Goal: Information Seeking & Learning: Find specific page/section

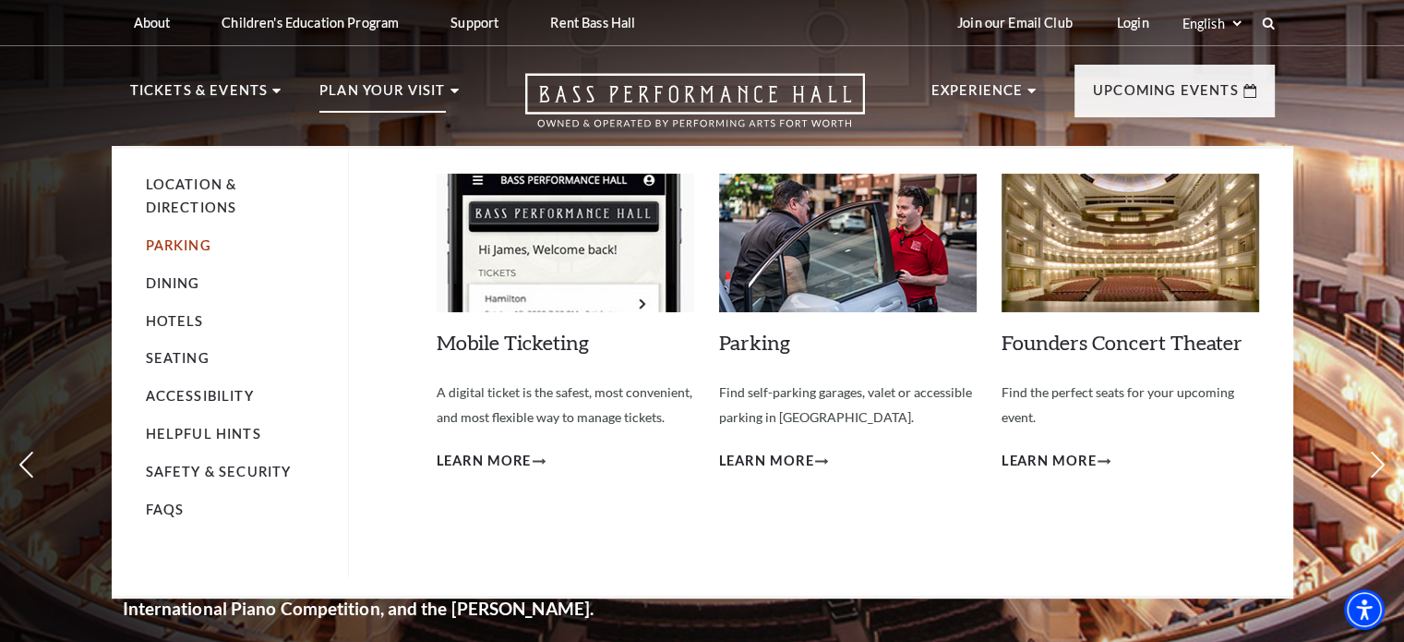
click at [178, 246] on link "Parking" at bounding box center [179, 245] width 66 height 16
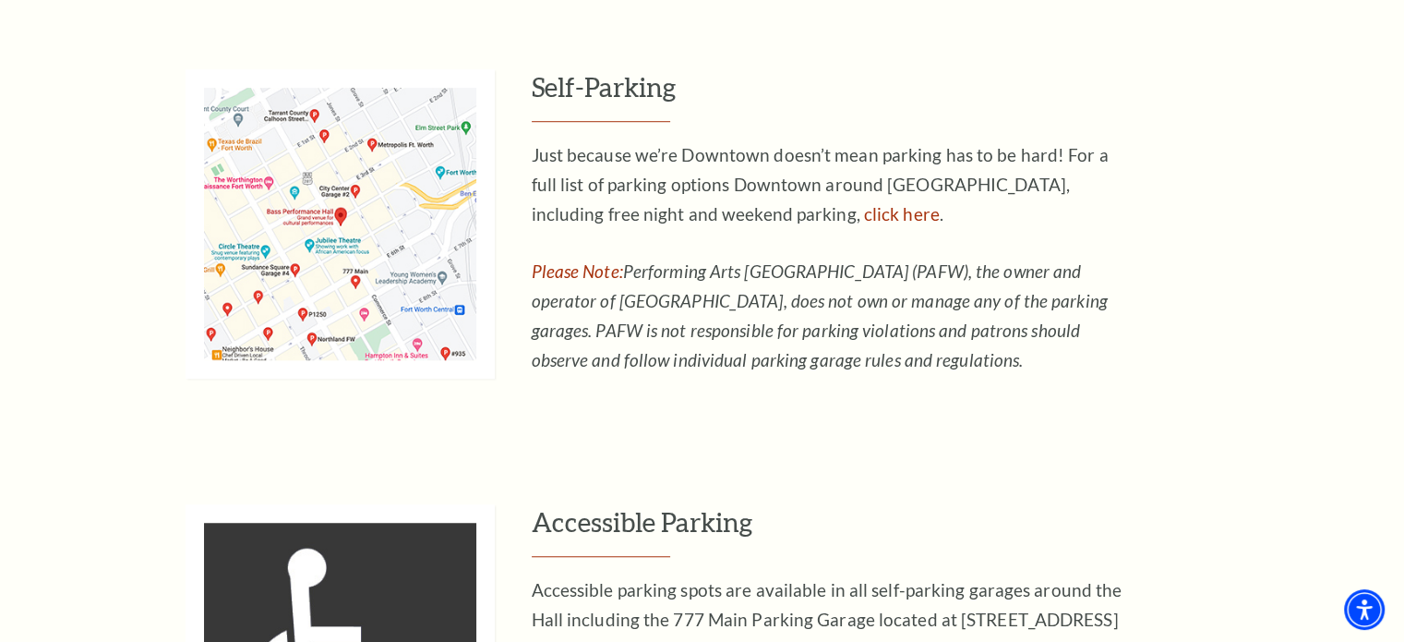
scroll to position [1200, 0]
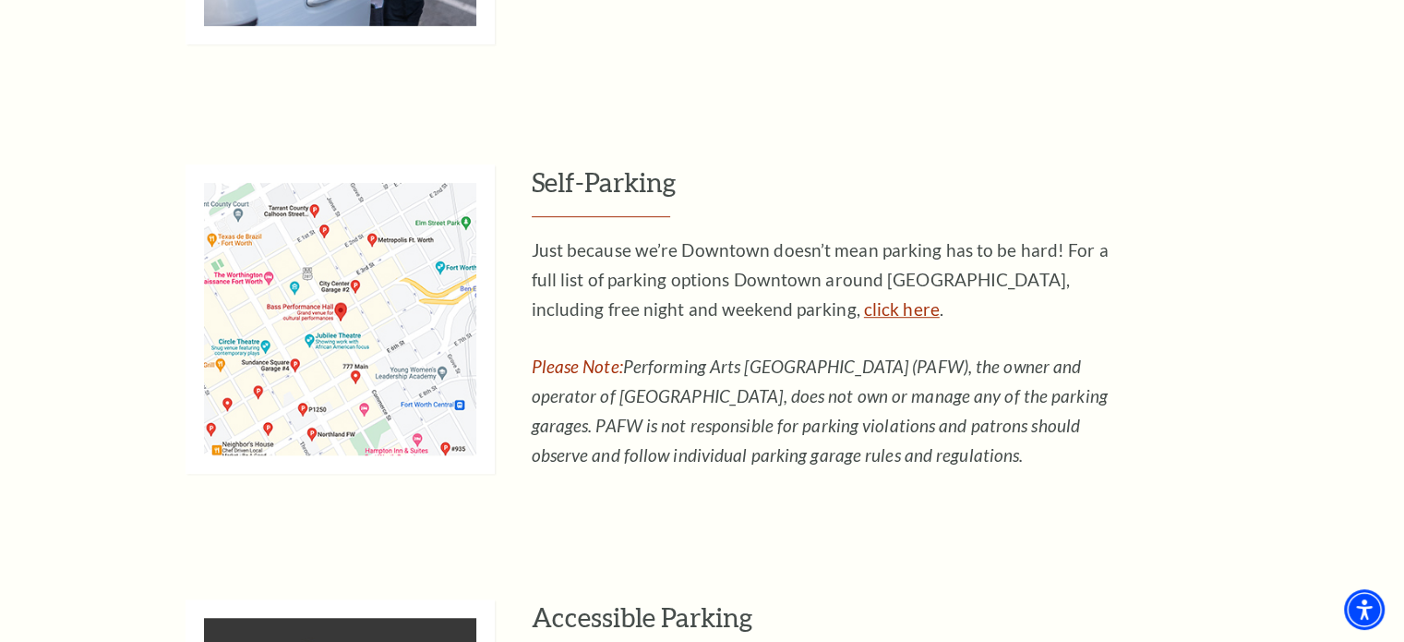
click at [864, 302] on link "click here" at bounding box center [902, 308] width 76 height 21
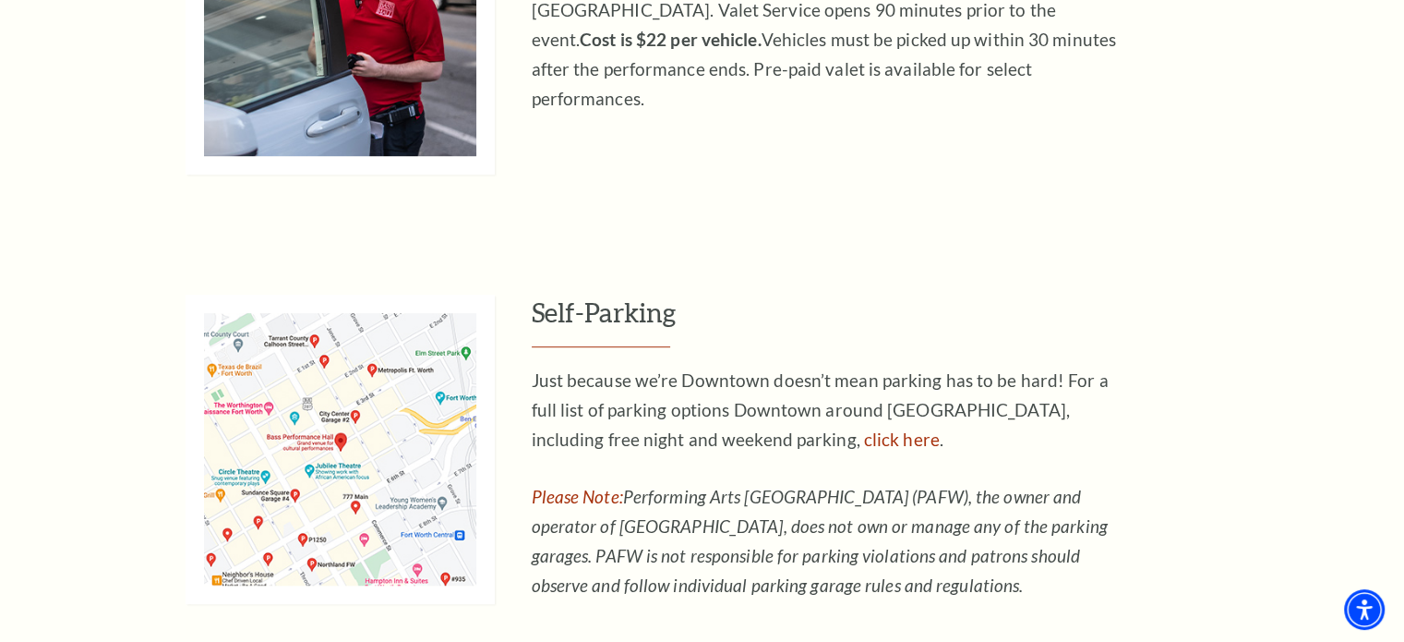
scroll to position [1137, 0]
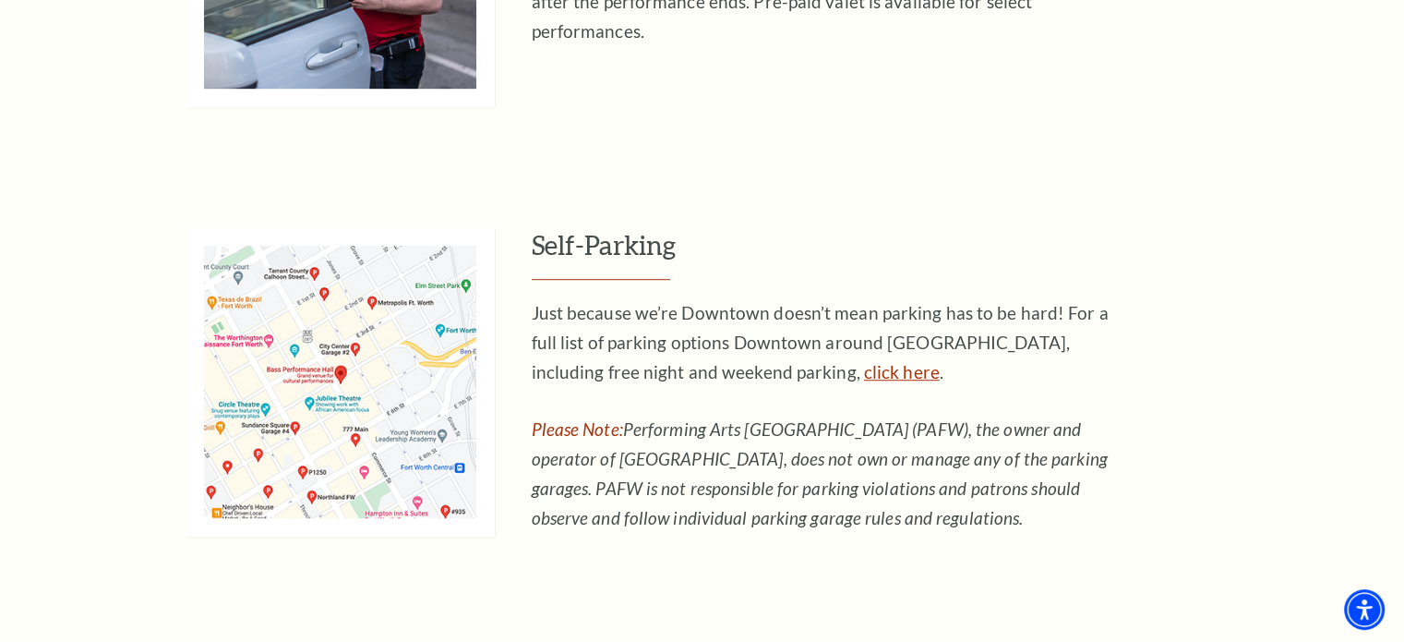
click at [864, 370] on link "click here" at bounding box center [902, 371] width 76 height 21
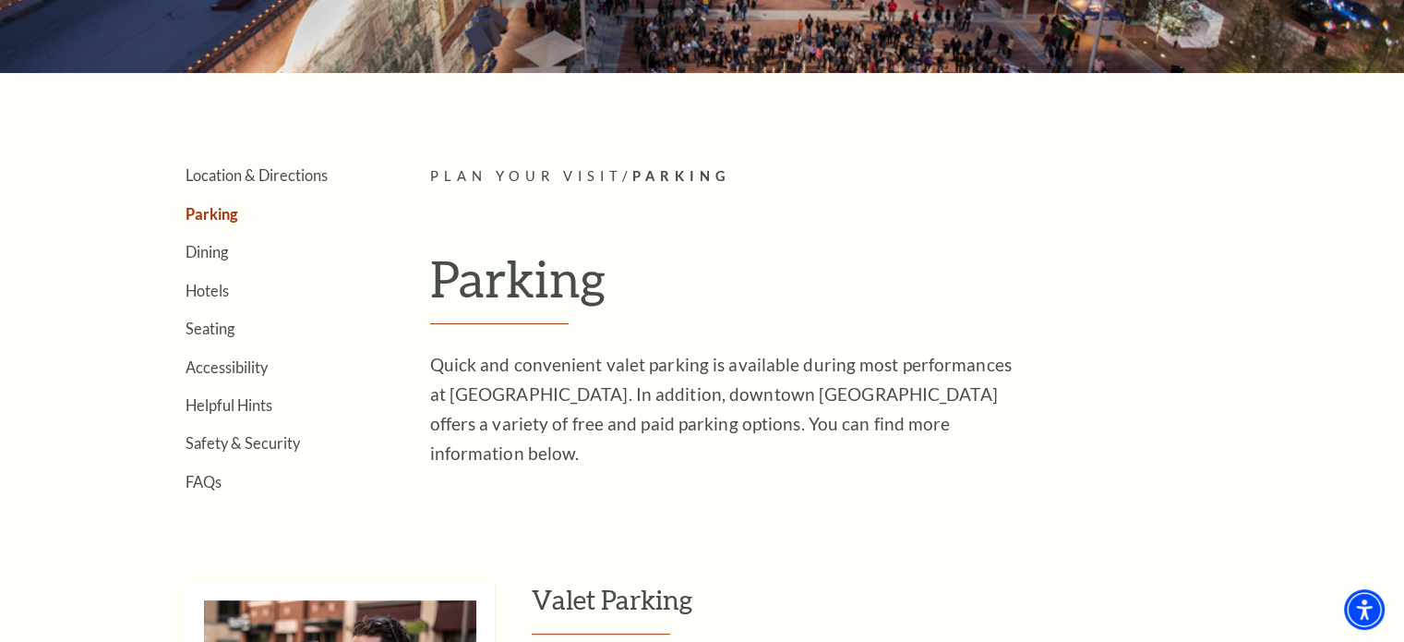
scroll to position [369, 0]
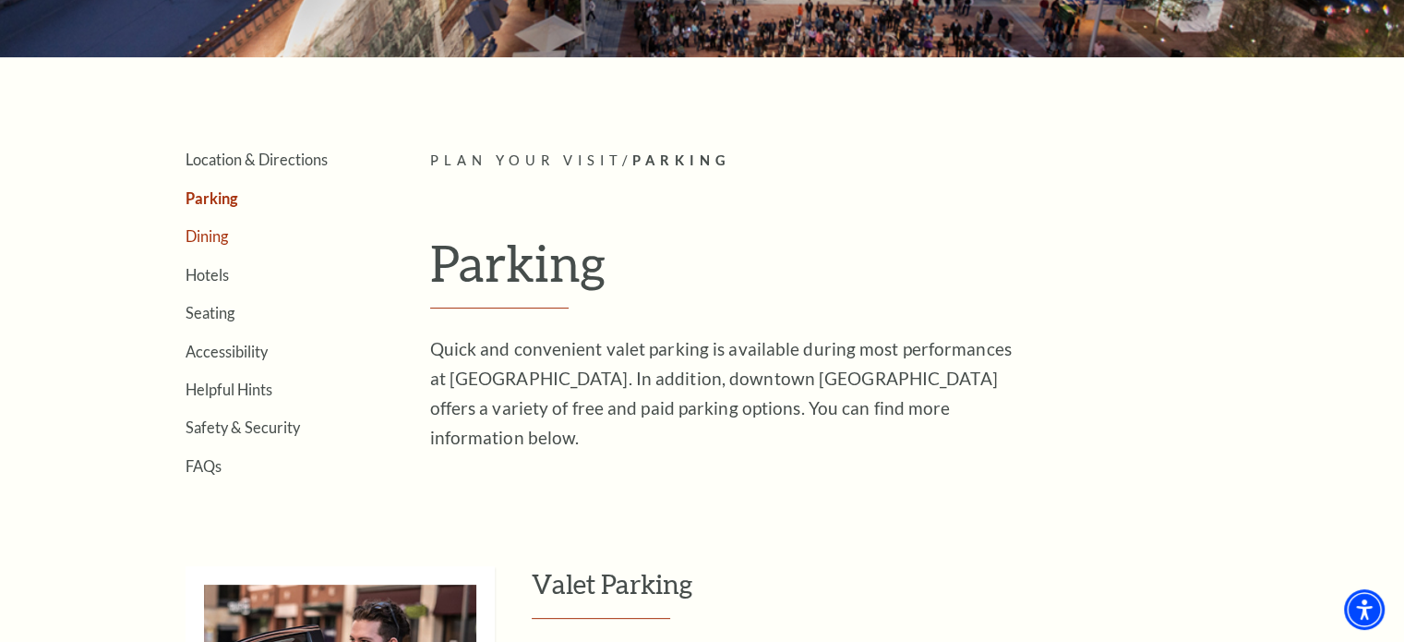
click at [211, 232] on link "Dining" at bounding box center [207, 236] width 42 height 18
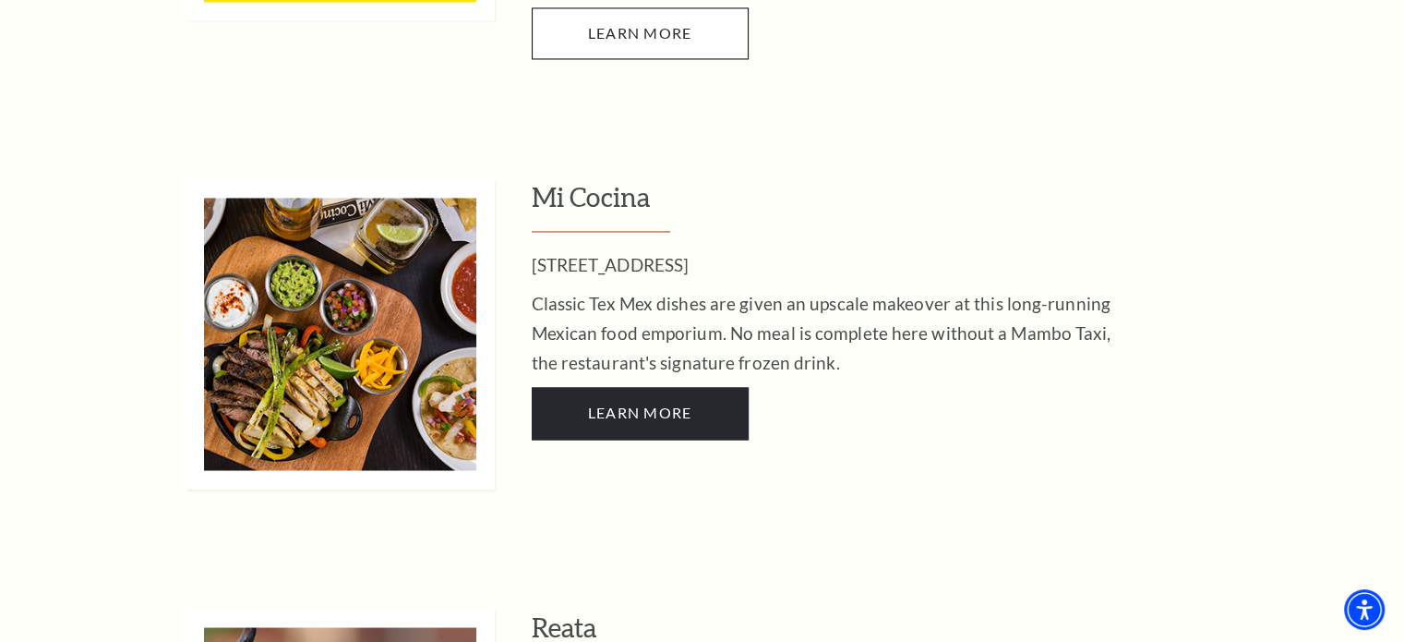
scroll to position [2954, 0]
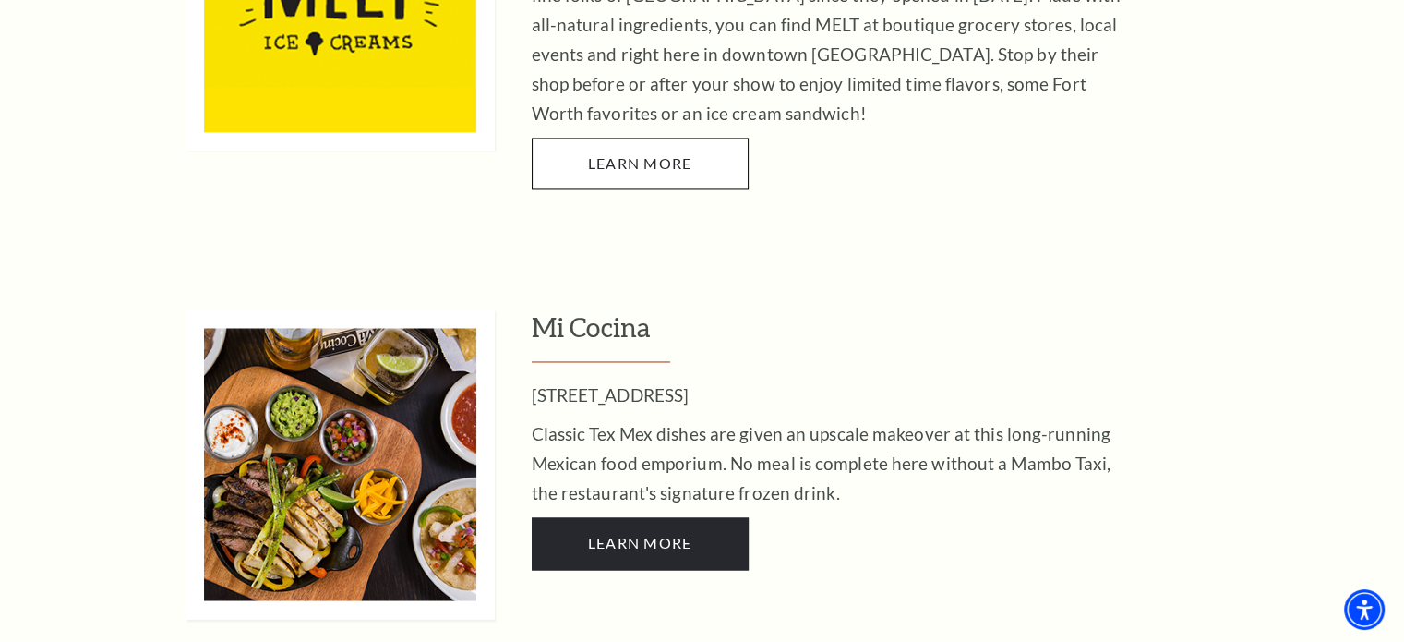
click at [603, 309] on h3 "Mi Cocina" at bounding box center [903, 335] width 743 height 53
click at [596, 380] on p "[STREET_ADDRESS]" at bounding box center [832, 395] width 600 height 30
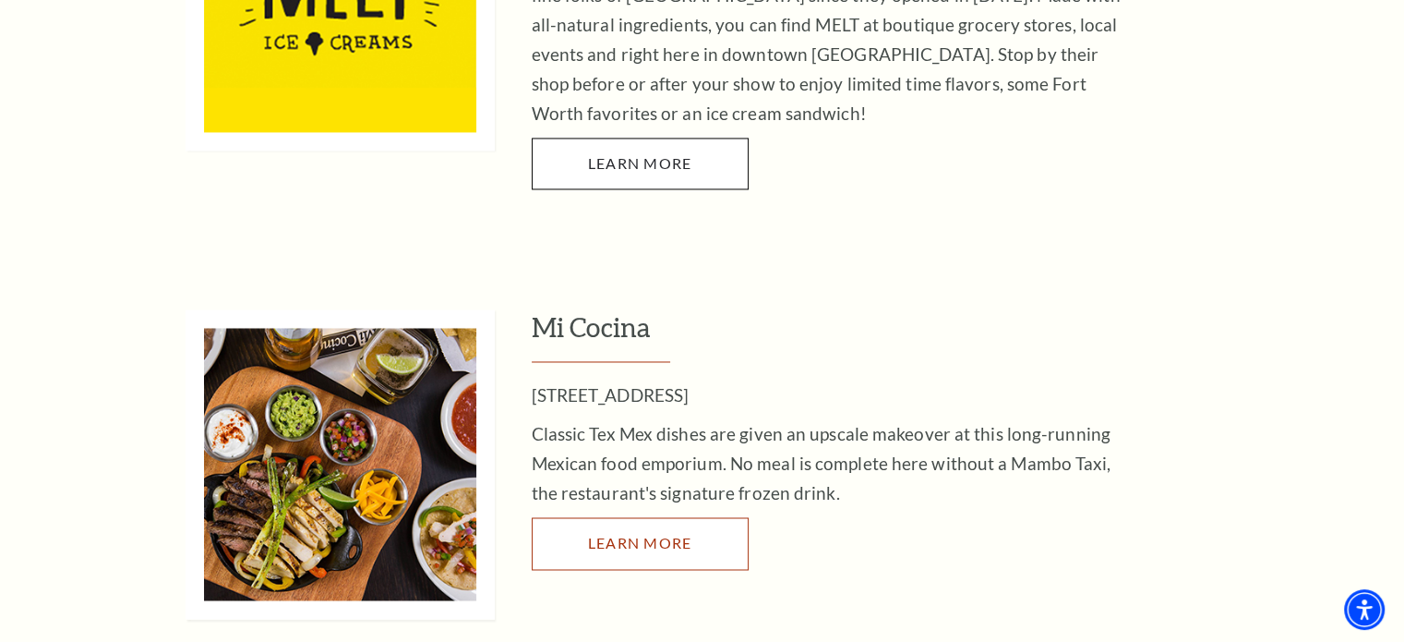
click at [639, 517] on link "LEARN MORE" at bounding box center [640, 543] width 217 height 52
